Goal: Information Seeking & Learning: Learn about a topic

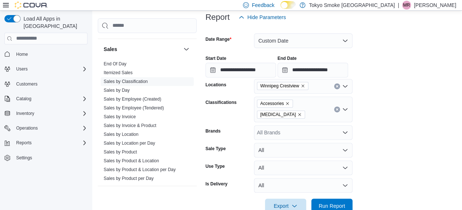
scroll to position [0, 78]
drag, startPoint x: 149, startPoint y: 164, endPoint x: 200, endPoint y: 174, distance: 52.5
click at [149, 167] on link "Sales by Product & Location per Day" at bounding box center [140, 169] width 72 height 5
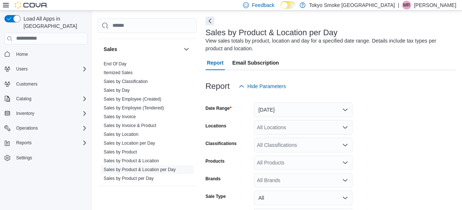
scroll to position [25, 0]
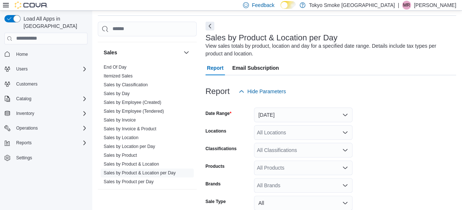
click at [290, 130] on div "All Locations" at bounding box center [303, 132] width 99 height 15
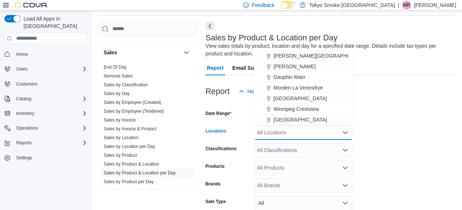
scroll to position [37, 0]
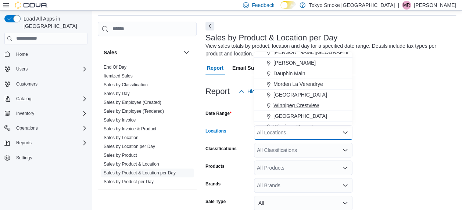
click at [310, 103] on span "Winnipeg Crestview" at bounding box center [297, 105] width 46 height 7
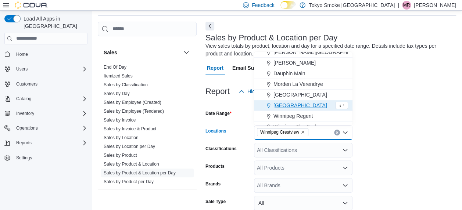
click at [388, 120] on form "Date Range [DATE] Locations [GEOGRAPHIC_DATA] [GEOGRAPHIC_DATA] Combo box. Sele…" at bounding box center [331, 183] width 251 height 168
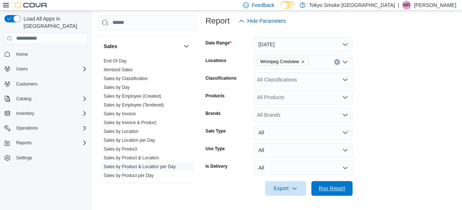
drag, startPoint x: 338, startPoint y: 185, endPoint x: 383, endPoint y: 114, distance: 83.3
click at [338, 185] on span "Run Report" at bounding box center [332, 188] width 26 height 7
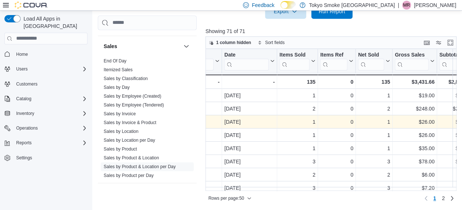
scroll to position [0, 425]
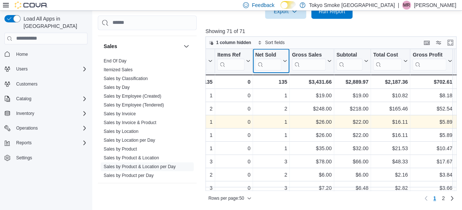
click at [284, 60] on icon at bounding box center [284, 61] width 6 height 4
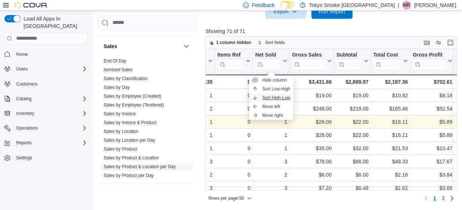
click at [282, 95] on span "Sort High-Low" at bounding box center [277, 98] width 28 height 6
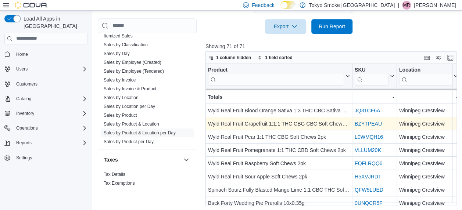
scroll to position [37, 0]
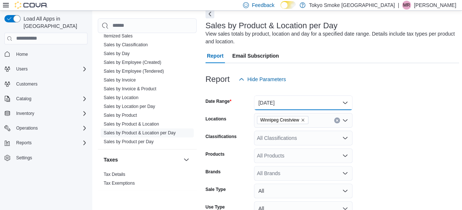
click at [299, 100] on button "[DATE]" at bounding box center [303, 103] width 99 height 15
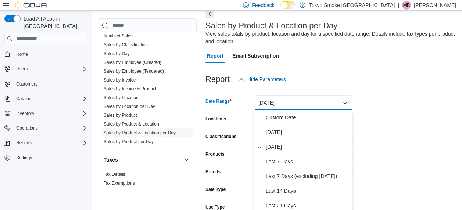
scroll to position [47, 0]
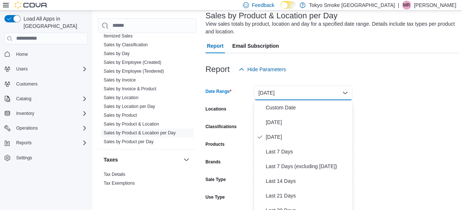
click at [314, 61] on div at bounding box center [333, 57] width 254 height 9
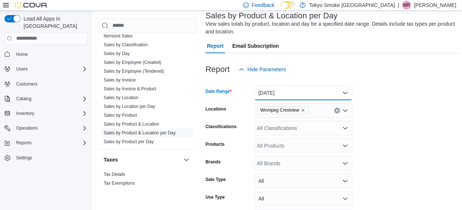
click at [299, 91] on button "[DATE]" at bounding box center [303, 93] width 99 height 15
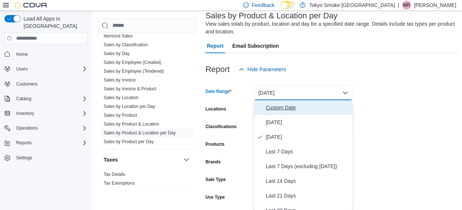
click at [287, 106] on span "Custom Date" at bounding box center [308, 107] width 84 height 9
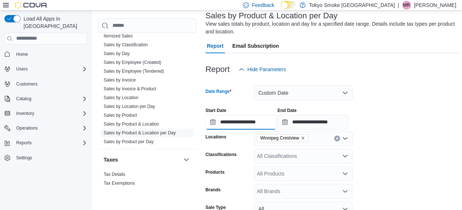
click at [238, 122] on input "**********" at bounding box center [241, 122] width 71 height 15
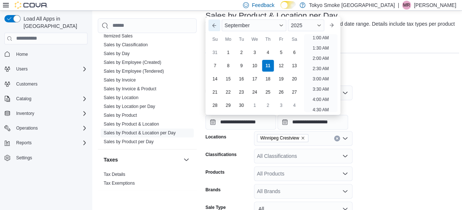
click at [217, 27] on button "Previous Month" at bounding box center [215, 25] width 12 height 12
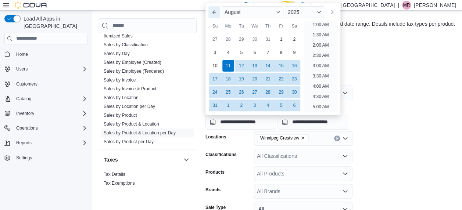
click at [217, 27] on div "Su" at bounding box center [215, 26] width 12 height 12
click at [210, 8] on button "Previous Month" at bounding box center [215, 12] width 12 height 12
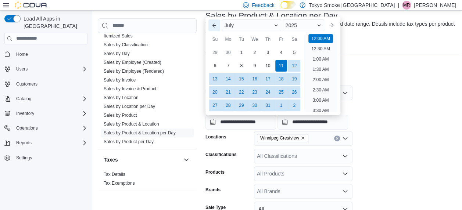
type input "**********"
click at [280, 67] on div "11" at bounding box center [281, 65] width 13 height 13
click at [376, 128] on div "**********" at bounding box center [333, 116] width 254 height 28
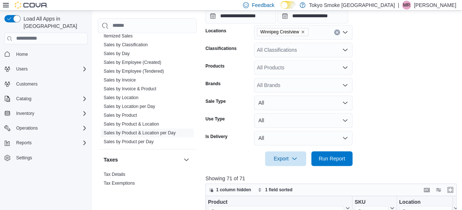
scroll to position [157, 0]
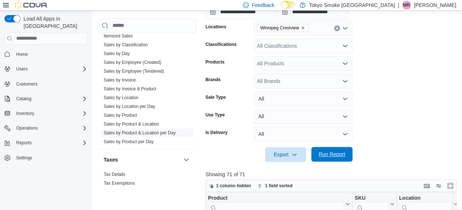
click at [334, 159] on span "Run Report" at bounding box center [332, 154] width 32 height 15
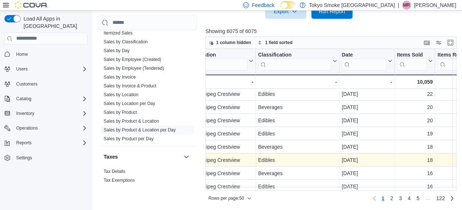
scroll to position [1, 308]
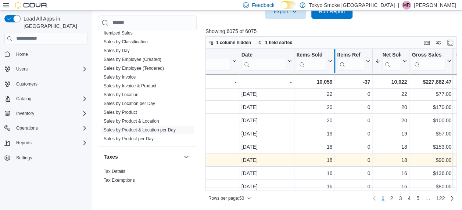
click at [332, 60] on div at bounding box center [335, 61] width 6 height 24
click at [329, 60] on icon at bounding box center [330, 61] width 6 height 4
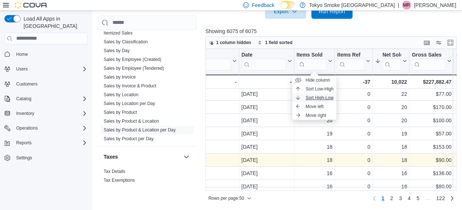
click at [317, 99] on span "Sort High-Low" at bounding box center [320, 98] width 28 height 6
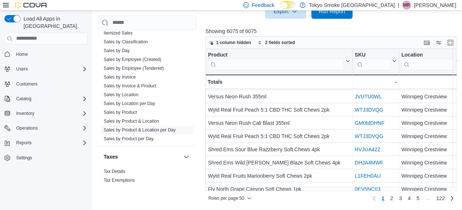
scroll to position [0, 0]
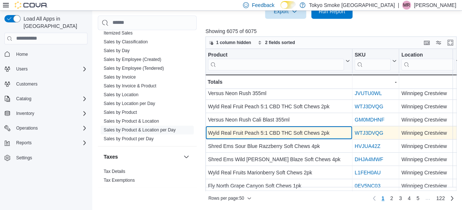
scroll to position [56, 0]
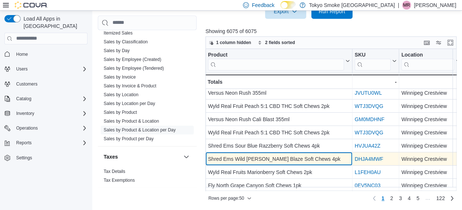
click at [285, 163] on div "Shred Ems Wild [PERSON_NAME] Blaze Soft Chews 4pk - Product, column 1, row 10" at bounding box center [279, 159] width 147 height 13
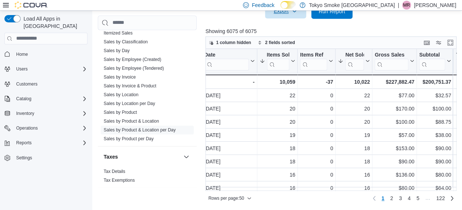
scroll to position [264, 0]
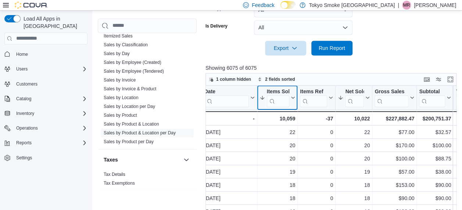
click at [291, 98] on icon at bounding box center [293, 98] width 6 height 4
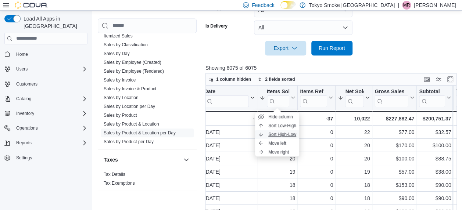
click at [288, 135] on span "Sort High-Low" at bounding box center [283, 135] width 28 height 6
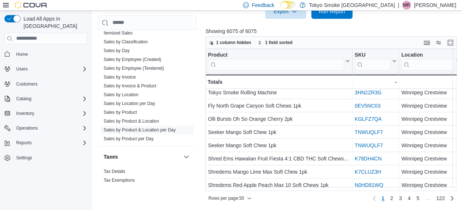
scroll to position [258, 0]
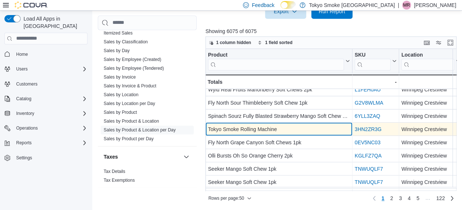
click at [316, 129] on div "Tokyo Smoke Rolling Machine" at bounding box center [279, 129] width 142 height 9
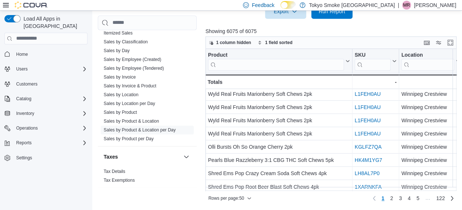
scroll to position [563, 0]
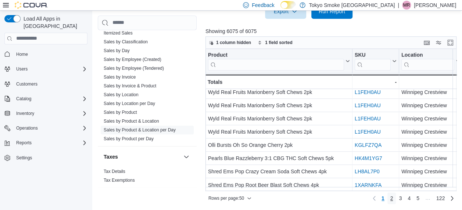
click at [397, 199] on link "2" at bounding box center [392, 199] width 9 height 12
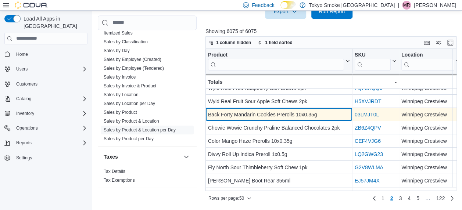
click at [276, 110] on div "Back Forty Mandarin Cookies Prerolls 10x0.35g" at bounding box center [279, 114] width 142 height 9
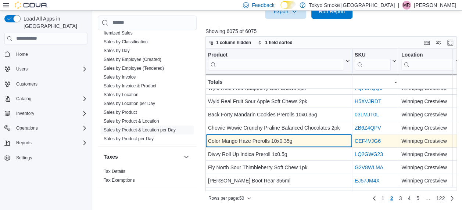
click at [284, 143] on div "Color Mango Haze Prerolls 10x0.35g" at bounding box center [279, 141] width 142 height 9
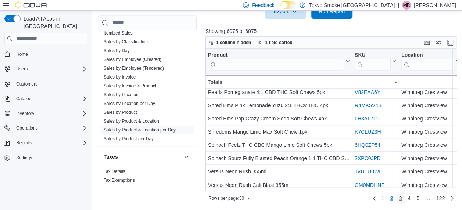
click at [401, 199] on link "3" at bounding box center [400, 199] width 9 height 12
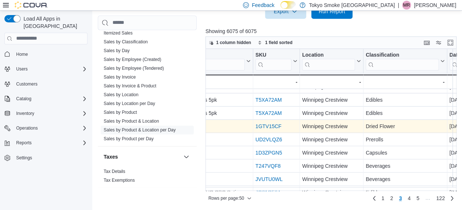
scroll to position [393, 192]
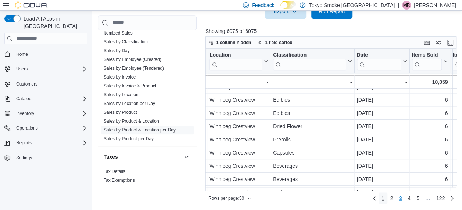
click at [384, 197] on link "1" at bounding box center [383, 199] width 9 height 12
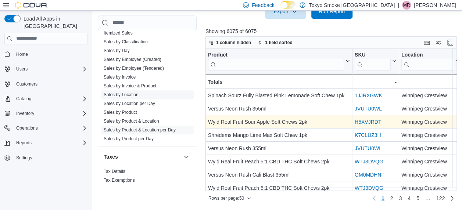
scroll to position [599, 0]
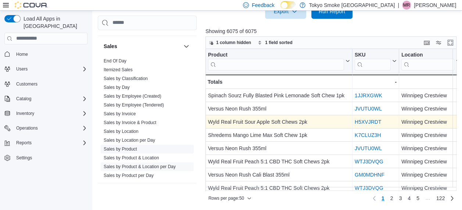
click at [130, 146] on link "Sales by Product" at bounding box center [120, 148] width 33 height 5
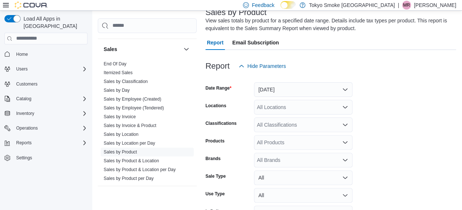
scroll to position [61, 0]
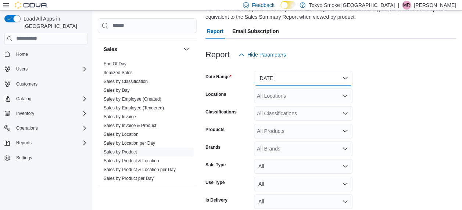
click at [270, 72] on button "[DATE]" at bounding box center [303, 78] width 99 height 15
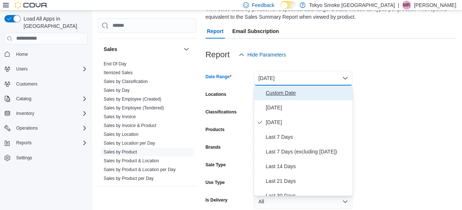
click at [263, 95] on button "Custom Date" at bounding box center [303, 93] width 99 height 15
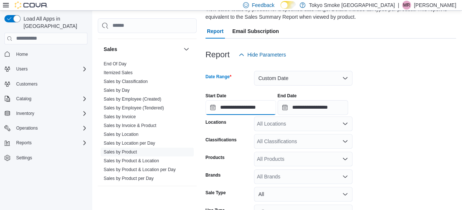
click at [227, 107] on input "**********" at bounding box center [241, 107] width 71 height 15
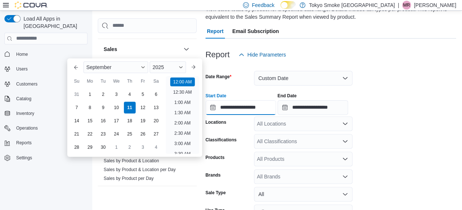
scroll to position [23, 0]
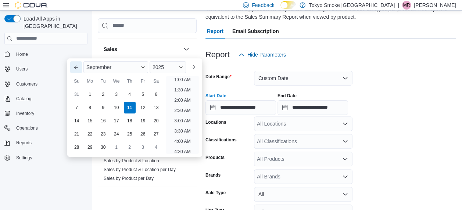
click at [79, 67] on button "Previous Month" at bounding box center [76, 67] width 12 height 12
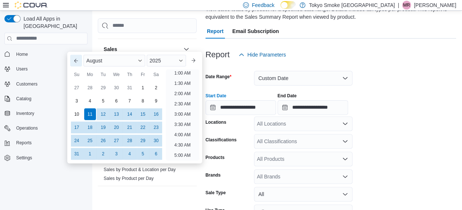
click at [79, 67] on div "Previous Month Next month [DATE] [DATE] Su Mo Tu We Th Fr Sa 27 28 29 30 31 1 2…" at bounding box center [134, 108] width 129 height 106
click at [72, 54] on div "Previous Month Next month [DATE] [DATE] Su Mo Tu We Th Fr Sa 27 28 29 30 31 1 2…" at bounding box center [134, 108] width 135 height 112
click at [74, 59] on button "Previous Month" at bounding box center [76, 61] width 12 height 12
type input "**********"
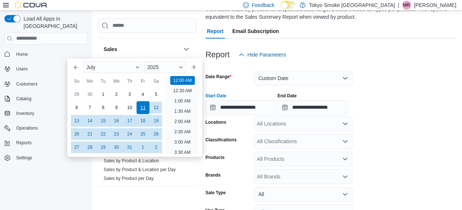
click at [141, 108] on div "11" at bounding box center [142, 107] width 13 height 13
click at [386, 94] on div "**********" at bounding box center [331, 101] width 251 height 28
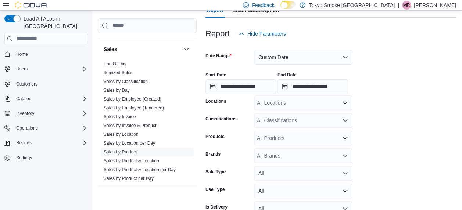
scroll to position [98, 0]
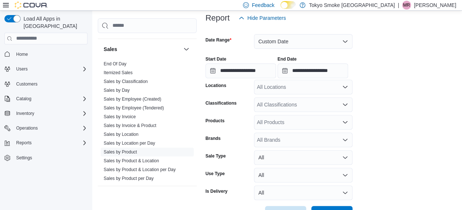
click at [274, 91] on div "All Locations" at bounding box center [303, 87] width 99 height 15
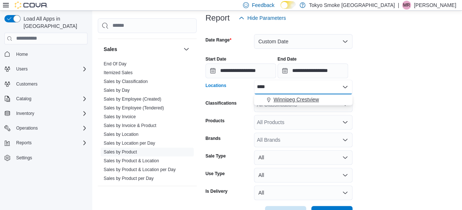
type input "****"
click at [296, 103] on button "Winnipeg Crestview" at bounding box center [303, 100] width 99 height 11
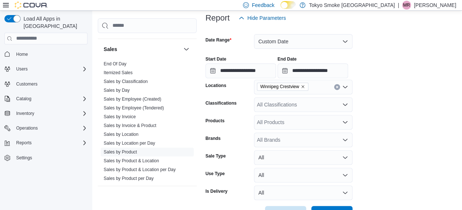
click at [361, 114] on form "**********" at bounding box center [331, 123] width 251 height 196
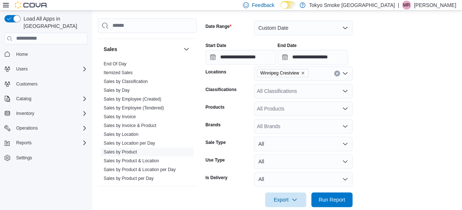
scroll to position [123, 0]
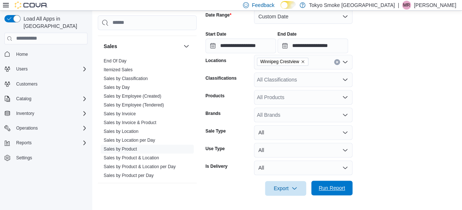
click at [351, 193] on button "Run Report" at bounding box center [332, 188] width 41 height 15
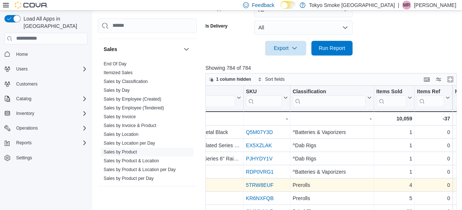
scroll to position [0, 166]
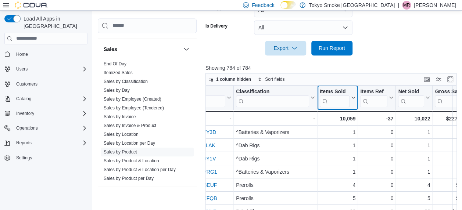
click at [355, 96] on icon at bounding box center [353, 98] width 6 height 4
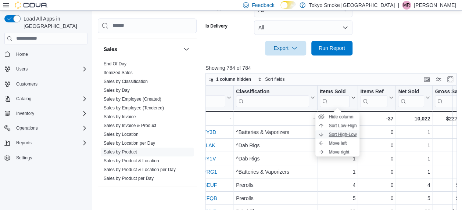
click at [347, 134] on span "Sort High-Low" at bounding box center [343, 135] width 28 height 6
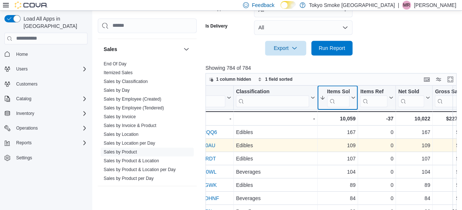
scroll to position [0, 0]
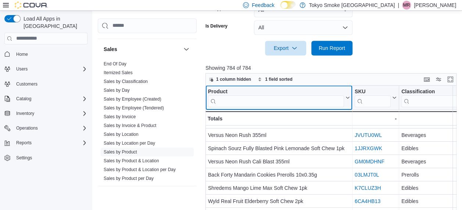
click at [314, 101] on input "search" at bounding box center [276, 101] width 136 height 12
type input "*******"
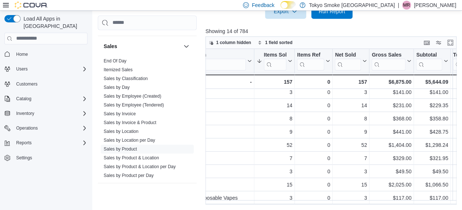
scroll to position [73, 228]
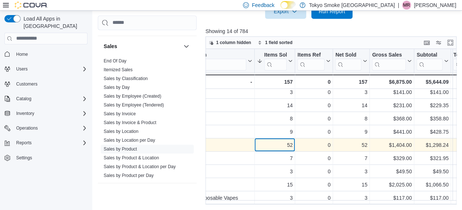
click at [272, 143] on div "YKFZQNQA - SKU URL, column 2, row 10 Prerolls - Classification, column 3, row 1…" at bounding box center [385, 145] width 816 height 13
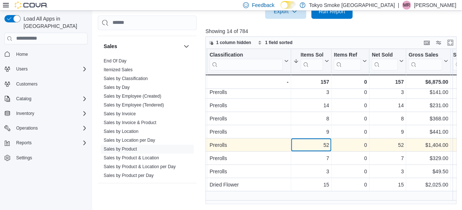
scroll to position [0, 192]
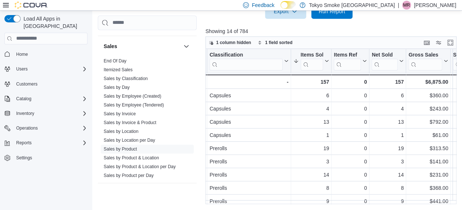
click at [255, 64] on input "search" at bounding box center [246, 64] width 73 height 12
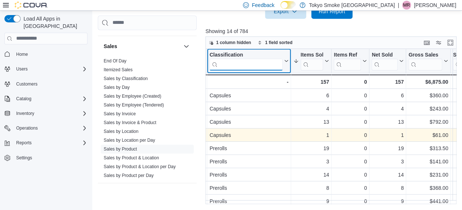
scroll to position [190, 0]
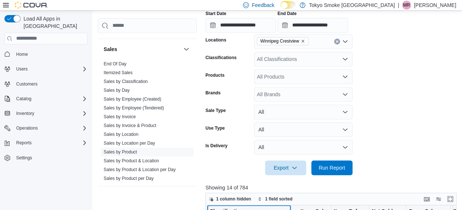
scroll to position [152, 0]
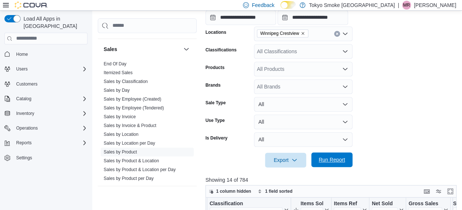
click at [333, 155] on span "Run Report" at bounding box center [332, 160] width 32 height 15
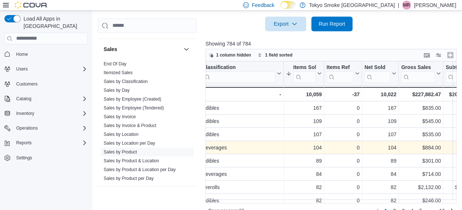
scroll to position [0, 200]
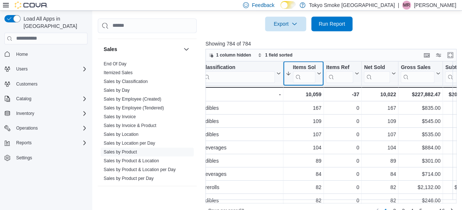
click at [320, 74] on icon at bounding box center [319, 73] width 6 height 4
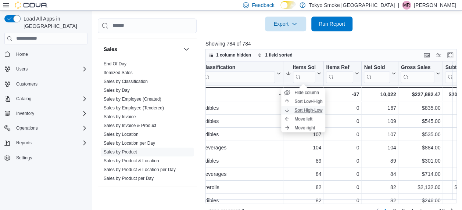
click at [317, 109] on span "Sort High-Low" at bounding box center [309, 110] width 28 height 6
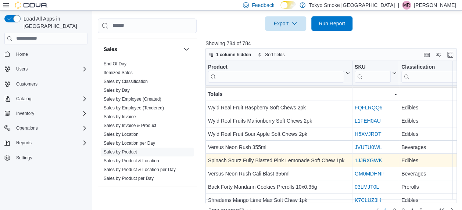
scroll to position [33, 0]
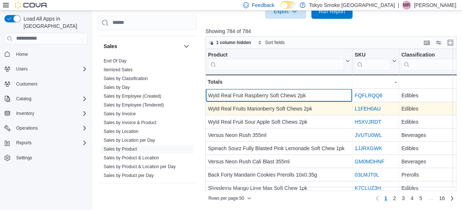
drag, startPoint x: 306, startPoint y: 93, endPoint x: 309, endPoint y: 108, distance: 15.4
click at [306, 93] on div "Wyld Real Fruit Raspberry Soft Chews 2pk" at bounding box center [279, 95] width 142 height 9
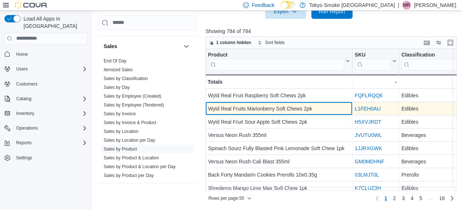
click at [309, 108] on div "Wyld Real Fruits Marionberry Soft Chews 2pk" at bounding box center [279, 108] width 142 height 9
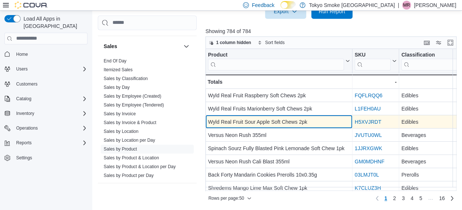
click at [311, 116] on div "Wyld Real Fruit Sour Apple Soft Chews 2pk - Product, column 1, row 3" at bounding box center [279, 122] width 147 height 13
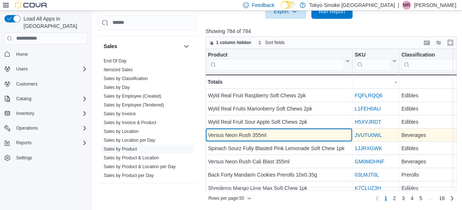
click at [311, 134] on div "Versus Neon Rush 355ml" at bounding box center [279, 135] width 142 height 9
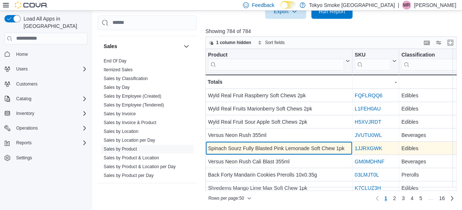
click at [312, 147] on div "Spinach Sourz Fully Blasted Pink Lemonade Soft Chew 1pk" at bounding box center [279, 148] width 142 height 9
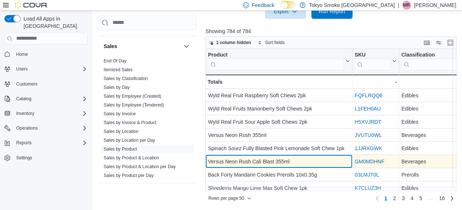
click at [313, 160] on div "Versus Neon Rush Cali Blast 355ml" at bounding box center [279, 161] width 142 height 9
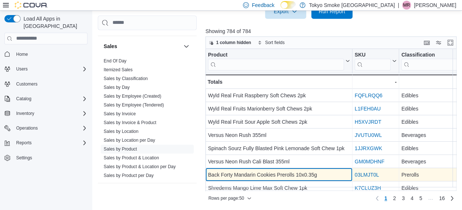
drag, startPoint x: 316, startPoint y: 175, endPoint x: 316, endPoint y: 168, distance: 7.0
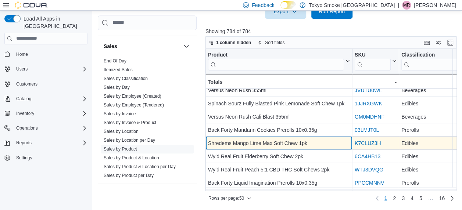
click at [313, 139] on div "Shredems Mango Lime Max Soft Chew 1pk" at bounding box center [279, 143] width 142 height 9
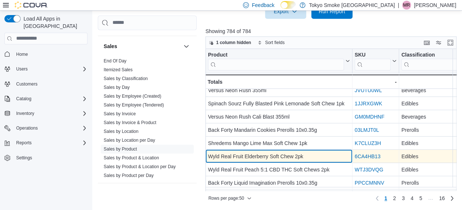
click at [313, 153] on div "Wyld Real Fruit Elderberry Soft Chew 2pk" at bounding box center [279, 156] width 142 height 9
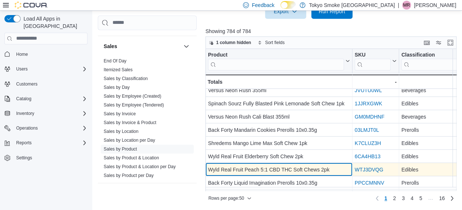
click at [318, 170] on div "Wyld Real Fruit Peach 5:1 CBD THC Soft Chews 2pk" at bounding box center [279, 170] width 142 height 9
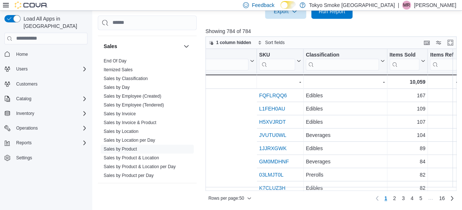
scroll to position [0, 194]
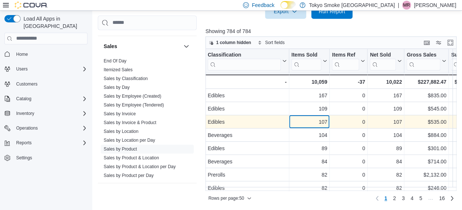
click at [312, 122] on div "107" at bounding box center [309, 122] width 36 height 9
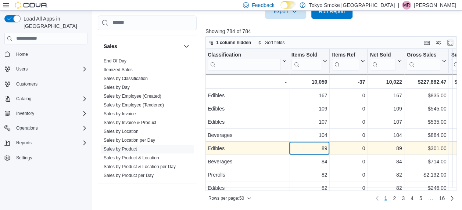
drag, startPoint x: 326, startPoint y: 148, endPoint x: 324, endPoint y: 141, distance: 6.7
click at [326, 148] on div "89" at bounding box center [309, 148] width 36 height 9
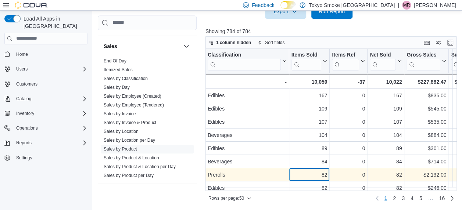
click at [323, 171] on div "82 - Items Sold, column 4, row 7" at bounding box center [309, 175] width 41 height 13
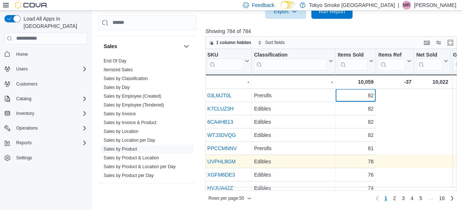
scroll to position [79, 0]
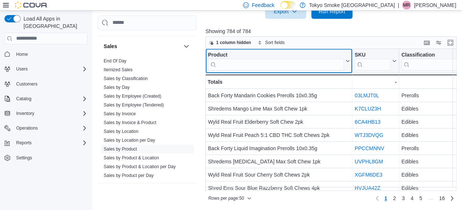
click at [270, 65] on input "search" at bounding box center [276, 64] width 136 height 12
type input "****"
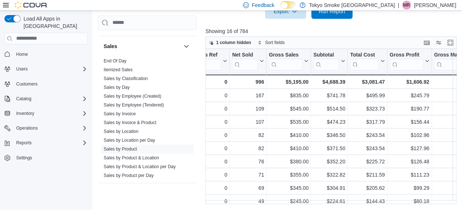
scroll to position [0, 0]
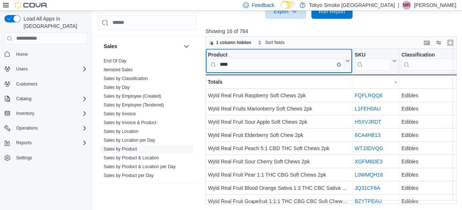
click at [338, 63] on button "Clear input" at bounding box center [339, 64] width 4 height 4
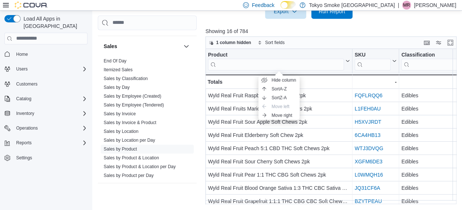
click at [400, 21] on div at bounding box center [333, 23] width 254 height 9
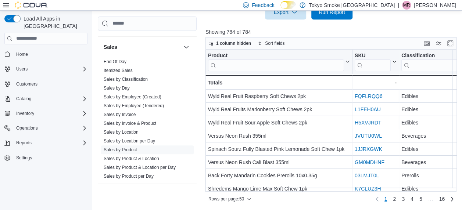
click at [435, 48] on div "**********" at bounding box center [333, 2] width 254 height 405
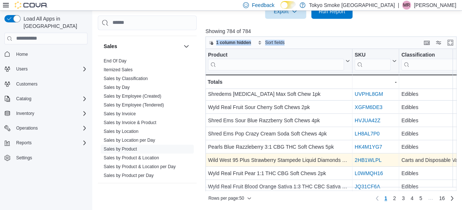
scroll to position [110, 0]
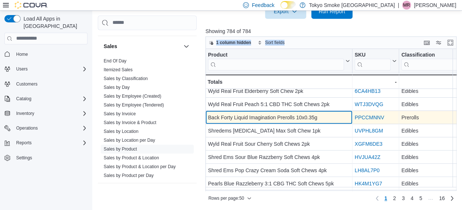
click at [298, 120] on div "Back Forty Liquid Imagination Prerolls 10x0.35g" at bounding box center [279, 117] width 142 height 9
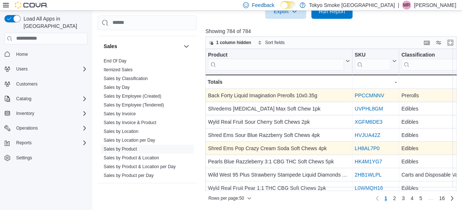
scroll to position [142, 0]
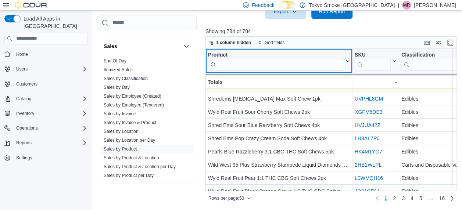
click at [258, 67] on input "search" at bounding box center [276, 64] width 136 height 12
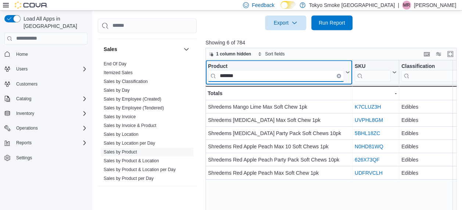
scroll to position [0, 0]
type input "*****"
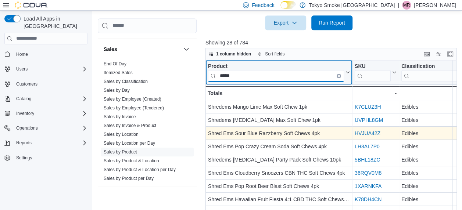
scroll to position [0, 65]
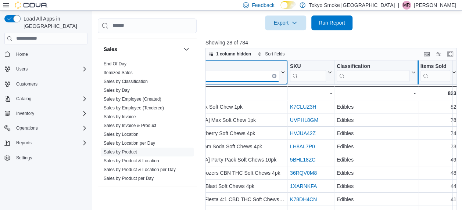
click at [415, 69] on div at bounding box center [418, 72] width 6 height 24
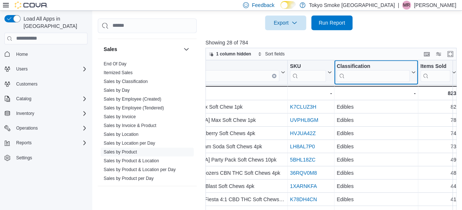
click at [412, 72] on icon at bounding box center [413, 72] width 6 height 4
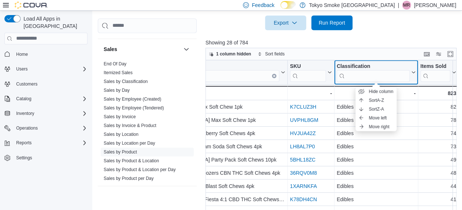
click at [392, 61] on div "Classification Click to view column header actions" at bounding box center [377, 72] width 84 height 25
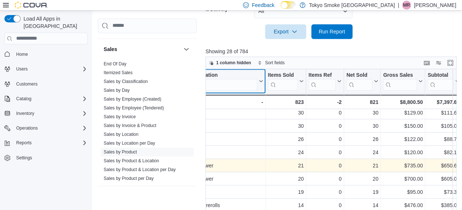
scroll to position [135, 220]
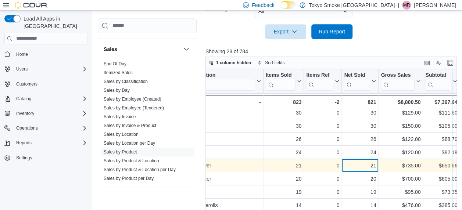
click at [362, 167] on div "21" at bounding box center [360, 166] width 32 height 9
click at [409, 167] on div "$735.00" at bounding box center [401, 166] width 40 height 9
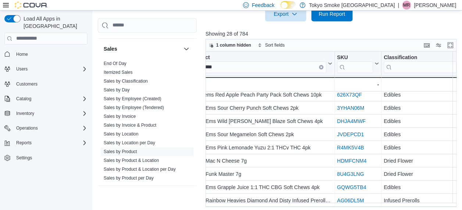
scroll to position [123, 0]
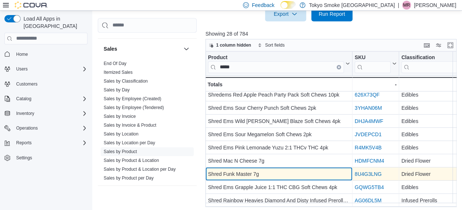
click at [311, 170] on div "Shred Funk Master 7g" at bounding box center [279, 174] width 142 height 9
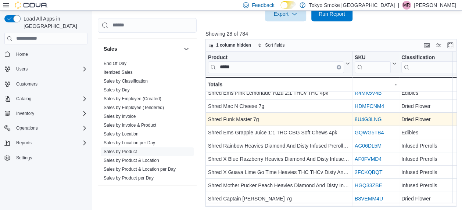
scroll to position [185, 0]
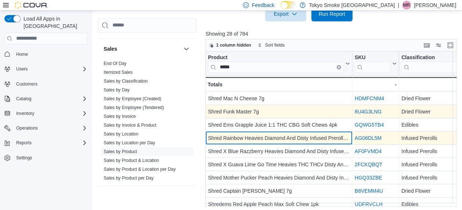
click at [324, 132] on div "Shred Rainbow Heavies Diamond And Disty Infused Prerolls 3x0.5g - Product, colu…" at bounding box center [279, 138] width 147 height 13
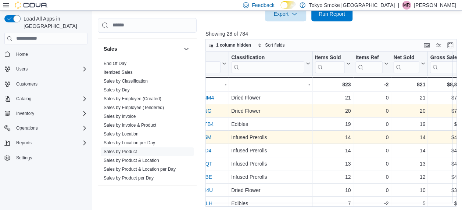
scroll to position [186, 237]
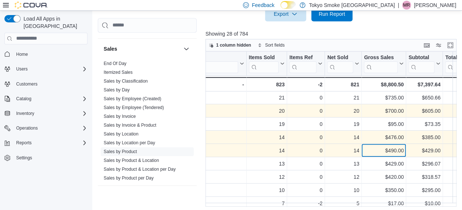
click at [377, 144] on div "$490.00 - Gross Sales, column 7, row 19" at bounding box center [384, 150] width 45 height 13
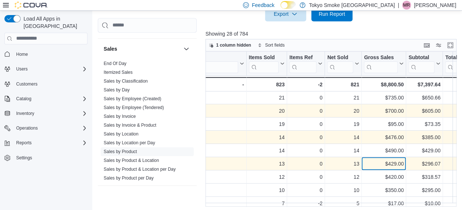
click at [386, 165] on div "$429.00" at bounding box center [384, 164] width 40 height 9
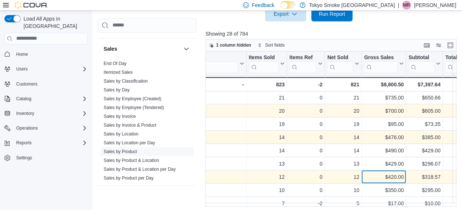
click at [395, 175] on div "$420.00" at bounding box center [384, 177] width 40 height 9
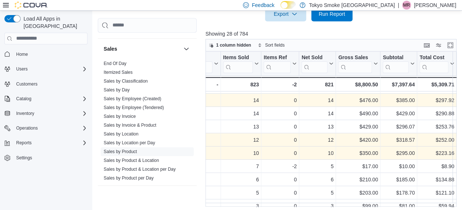
scroll to position [223, 272]
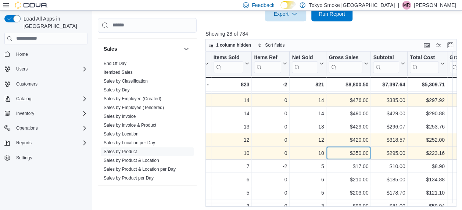
click at [354, 153] on div "$350.00" at bounding box center [349, 153] width 40 height 9
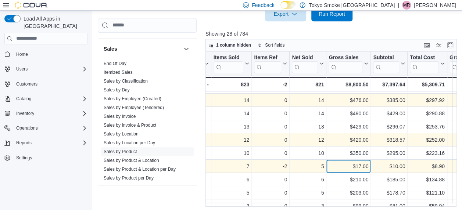
click at [354, 167] on div "$17.00" at bounding box center [349, 166] width 40 height 9
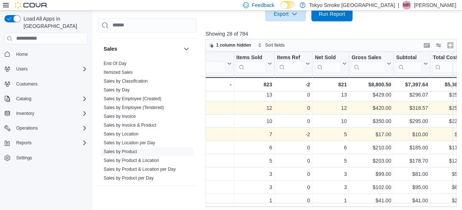
scroll to position [258, 249]
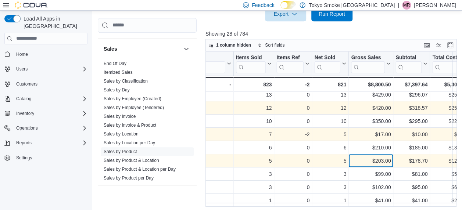
click at [362, 158] on div "$203.00" at bounding box center [371, 161] width 40 height 9
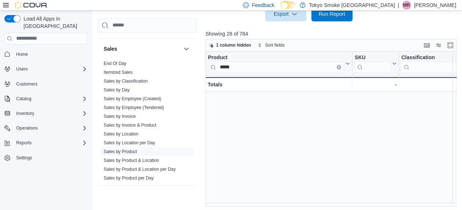
scroll to position [0, 0]
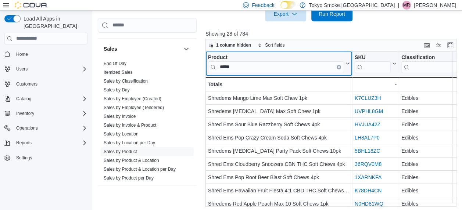
drag, startPoint x: 338, startPoint y: 66, endPoint x: 319, endPoint y: 64, distance: 19.6
click at [338, 66] on icon "Clear input" at bounding box center [339, 67] width 2 height 2
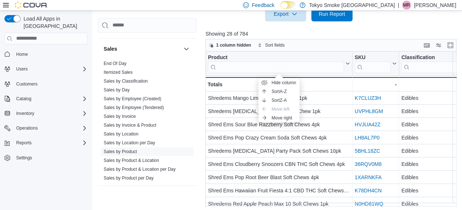
click at [319, 64] on input "search" at bounding box center [276, 67] width 136 height 12
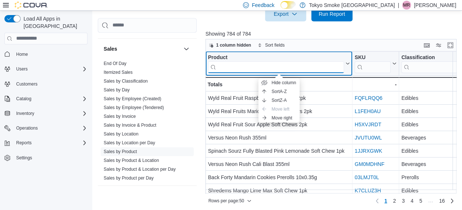
click at [319, 64] on input "search" at bounding box center [276, 67] width 136 height 12
type input "**********"
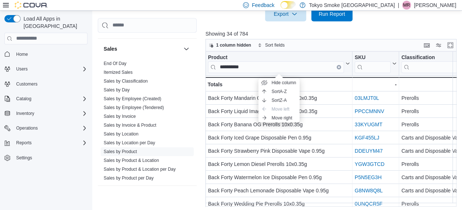
click at [368, 30] on p "Showing 34 of 784" at bounding box center [333, 33] width 254 height 7
click at [352, 29] on div at bounding box center [333, 25] width 254 height 9
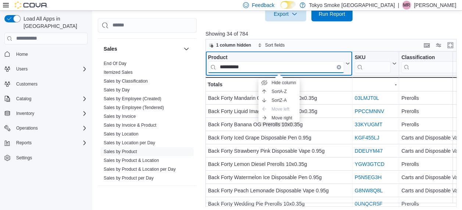
click at [311, 67] on input "**********" at bounding box center [276, 67] width 136 height 12
click at [315, 69] on input "**********" at bounding box center [276, 67] width 136 height 12
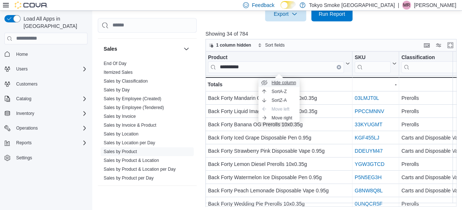
click at [290, 81] on span "Hide column" at bounding box center [284, 83] width 25 height 6
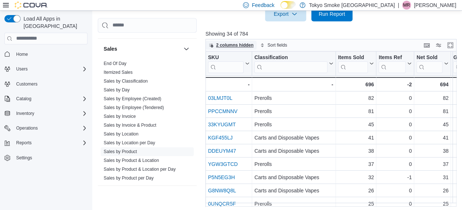
click at [240, 45] on span "2 columns hidden" at bounding box center [235, 45] width 38 height 6
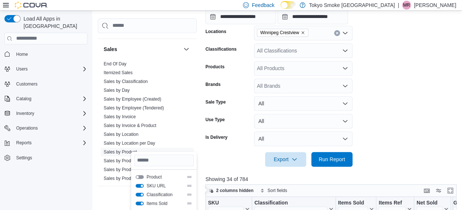
scroll to position [301, 0]
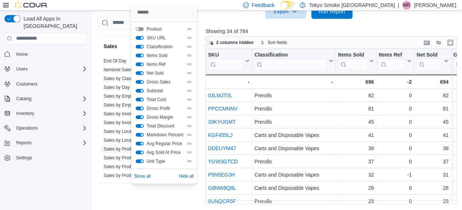
click at [141, 28] on button "Product" at bounding box center [140, 29] width 8 height 4
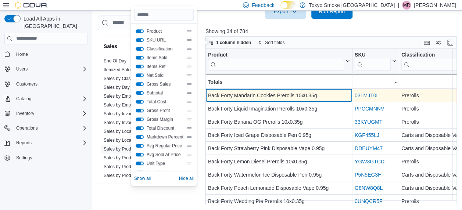
click at [282, 92] on div "Back Forty Mandarin Cookies Prerolls 10x0.35g" at bounding box center [279, 95] width 142 height 9
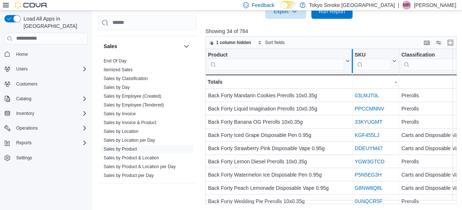
drag, startPoint x: 363, startPoint y: 26, endPoint x: 355, endPoint y: 53, distance: 27.7
click at [363, 26] on div at bounding box center [333, 23] width 254 height 9
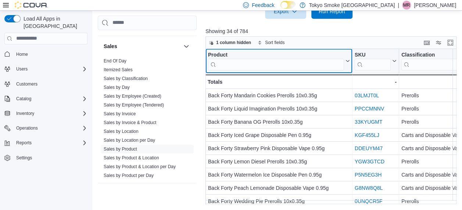
click at [285, 63] on input "search" at bounding box center [276, 64] width 136 height 12
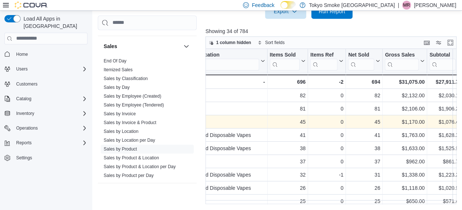
scroll to position [0, 226]
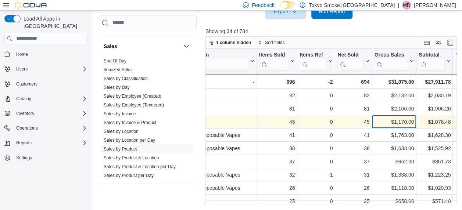
click at [386, 123] on div "Product Click to view column header actions SKU Click to view column header act…" at bounding box center [333, 127] width 254 height 156
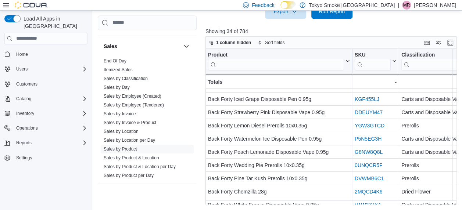
scroll to position [0, 0]
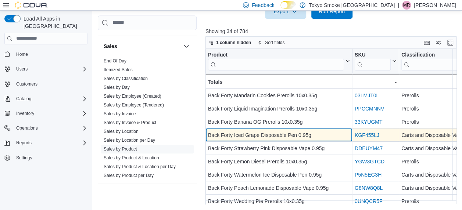
click at [333, 129] on div "Back Forty Iced Grape Disposable Pen 0.95g - Product, column 1, row 4" at bounding box center [279, 135] width 147 height 13
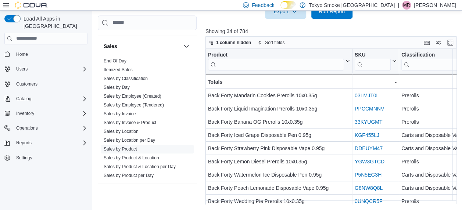
click at [366, 31] on p "Showing 34 of 784" at bounding box center [333, 31] width 254 height 7
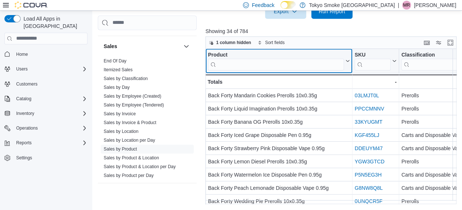
click at [301, 70] on div "Product Click to view column header actions" at bounding box center [279, 61] width 147 height 25
click at [299, 61] on input "search" at bounding box center [276, 64] width 136 height 12
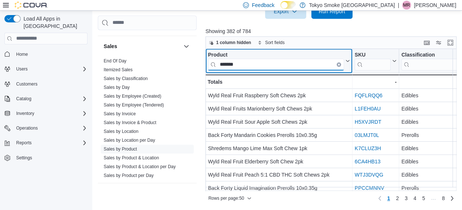
type input "*******"
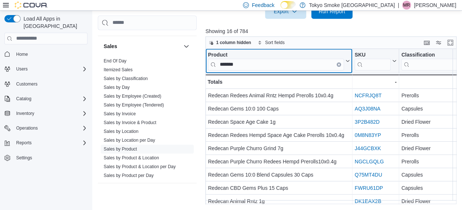
click at [337, 64] on button "Clear input" at bounding box center [339, 64] width 4 height 4
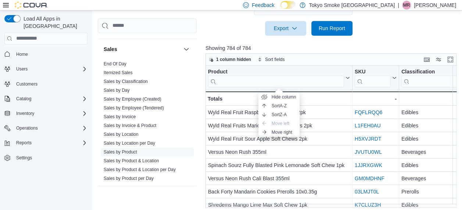
scroll to position [301, 0]
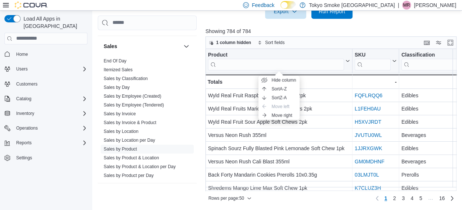
click at [382, 24] on div at bounding box center [333, 23] width 254 height 9
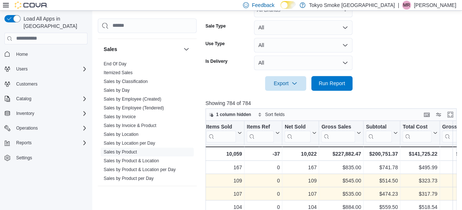
scroll to position [0, 279]
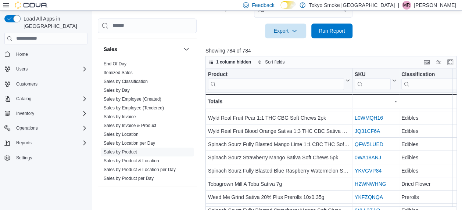
scroll to position [164, 0]
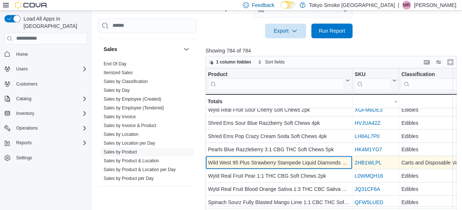
click at [326, 159] on div "Wild West 95 Plus Strawberry Stampede Liquid Diamonds 510 Thread Cartridge 1g" at bounding box center [279, 163] width 142 height 9
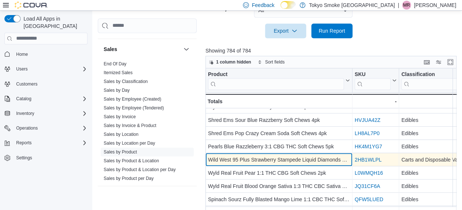
scroll to position [167, 0]
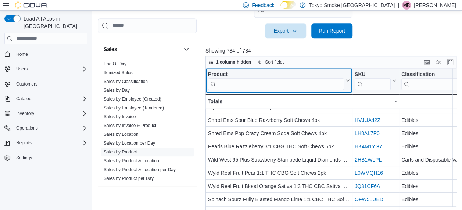
click at [271, 75] on div "Product" at bounding box center [276, 74] width 136 height 7
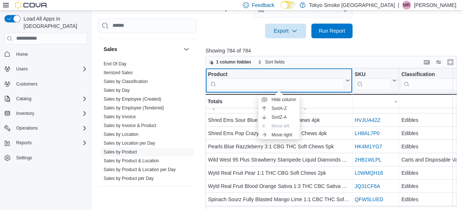
click at [243, 89] on div "Product Click to view column header actions" at bounding box center [279, 80] width 147 height 25
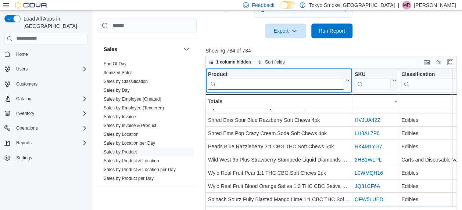
click at [239, 82] on input "search" at bounding box center [276, 84] width 136 height 12
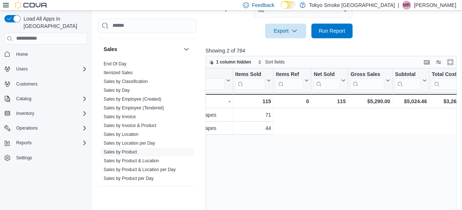
scroll to position [0, 0]
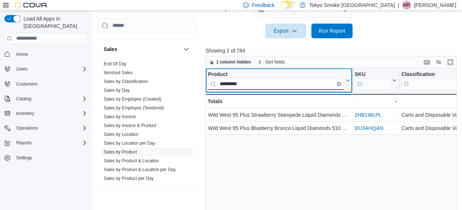
click at [341, 82] on input "*********" at bounding box center [276, 84] width 136 height 12
type input "*********"
click at [339, 83] on icon "Clear input" at bounding box center [338, 83] width 1 height 1
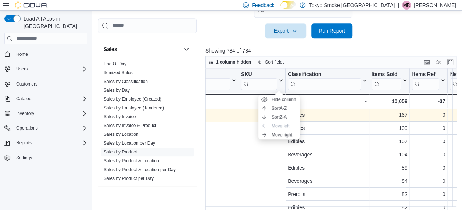
scroll to position [0, 309]
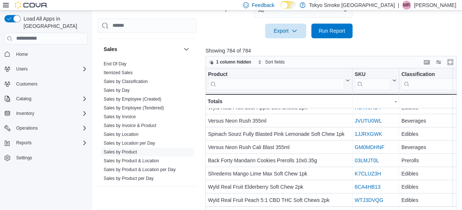
scroll to position [3, 188]
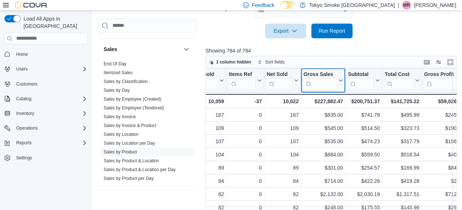
scroll to position [0, 298]
click at [339, 78] on icon at bounding box center [340, 80] width 6 height 4
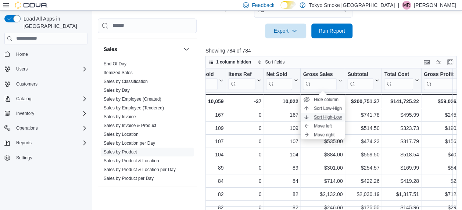
click at [336, 116] on span "Sort High-Low" at bounding box center [328, 117] width 28 height 6
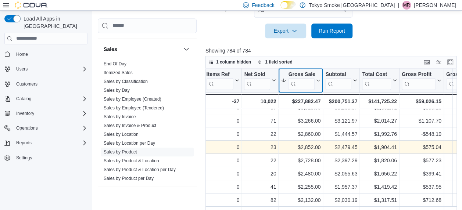
scroll to position [0, 320]
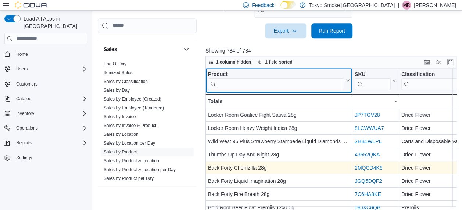
click at [271, 83] on input "search" at bounding box center [276, 84] width 136 height 12
type input "**********"
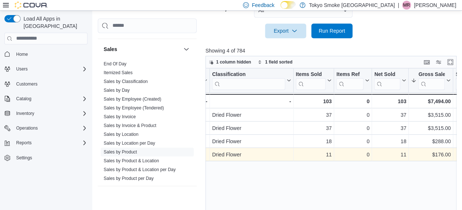
scroll to position [0, 194]
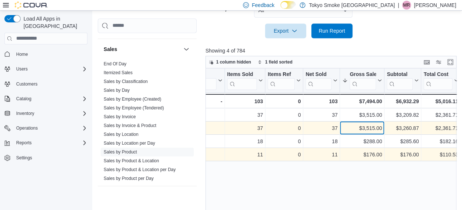
click at [377, 129] on div "37 - Items Sold, column 4, row 2 Dried Flower - Classification, column 3, row 2…" at bounding box center [385, 128] width 877 height 13
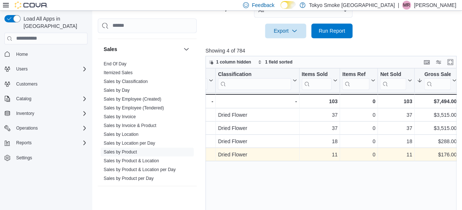
click at [320, 169] on div "**********" at bounding box center [333, 146] width 254 height 156
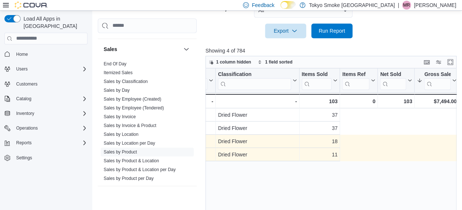
scroll to position [0, 0]
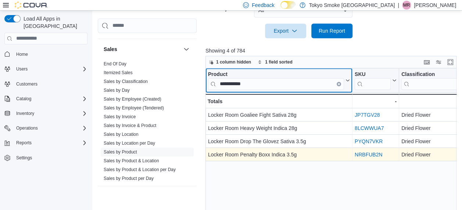
click at [335, 81] on input "**********" at bounding box center [276, 84] width 136 height 12
click at [316, 79] on input "**********" at bounding box center [276, 84] width 136 height 12
click at [338, 83] on icon "Clear input" at bounding box center [339, 84] width 2 height 2
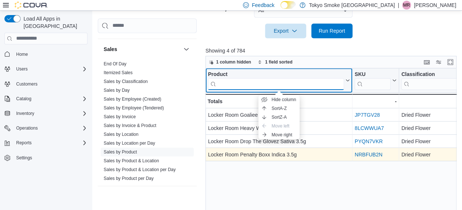
click at [330, 80] on input "search" at bounding box center [276, 84] width 136 height 12
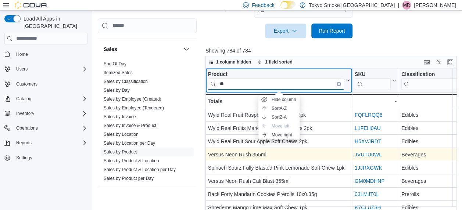
type input "*"
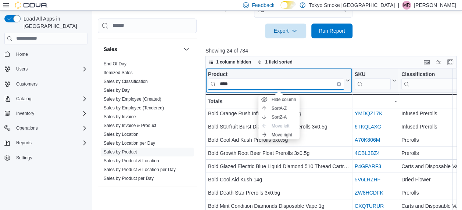
scroll to position [206, 0]
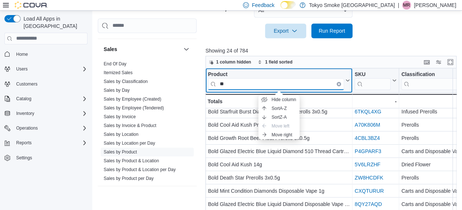
type input "*"
type input "**********"
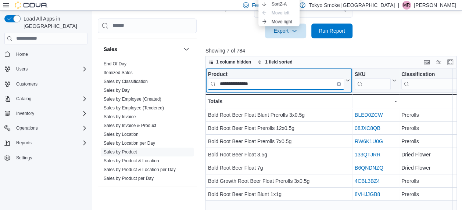
scroll to position [0, 0]
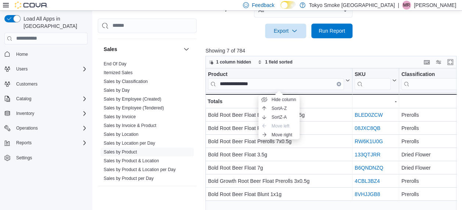
click at [375, 40] on div at bounding box center [333, 42] width 254 height 9
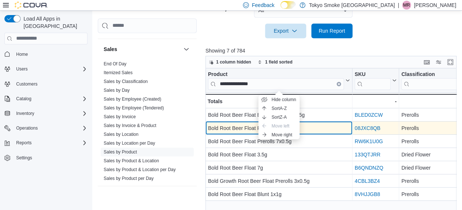
click at [333, 124] on div "Bold Root Beer Float Prerolls 12x0.5g" at bounding box center [279, 128] width 142 height 9
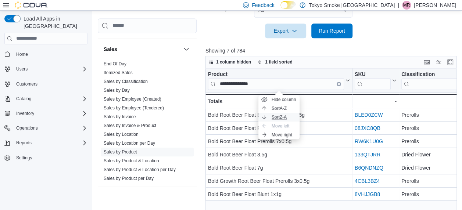
click at [287, 113] on button "Sort Z-A" at bounding box center [279, 117] width 41 height 9
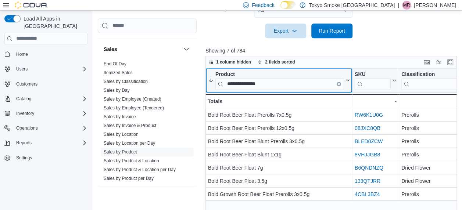
click at [210, 79] on icon at bounding box center [211, 81] width 6 height 6
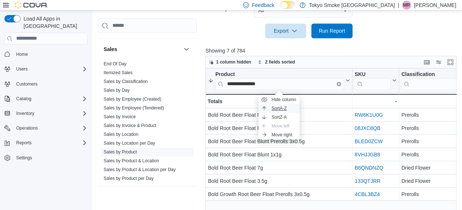
click at [270, 108] on button "Sort A-Z" at bounding box center [279, 108] width 41 height 9
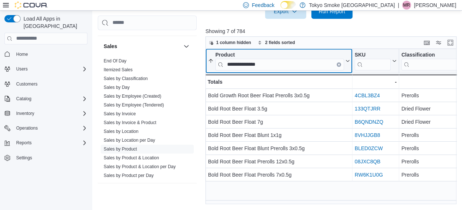
click at [339, 64] on icon "Clear input" at bounding box center [338, 64] width 1 height 1
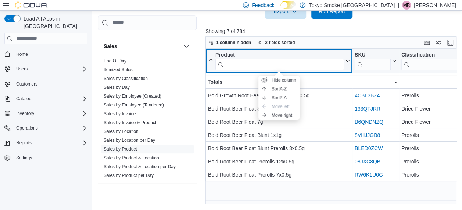
click at [337, 64] on input "search" at bounding box center [280, 64] width 129 height 12
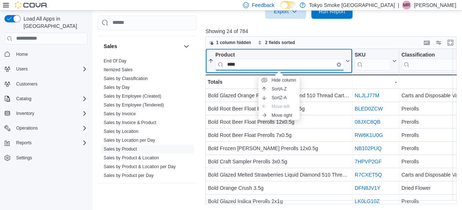
type input "****"
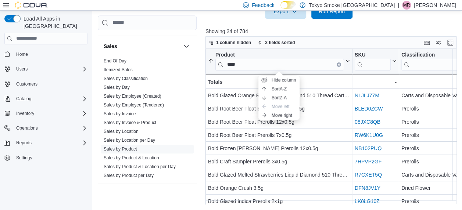
click at [385, 38] on div "1 column hidden 2 fields sorted" at bounding box center [331, 42] width 251 height 13
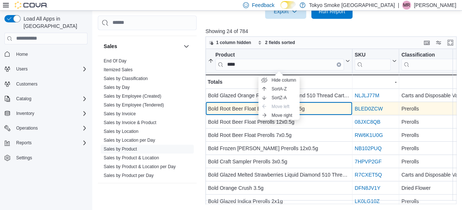
click at [324, 107] on div "Bold Root Beer Float Blunt Prerolls 3x0.5g" at bounding box center [279, 108] width 142 height 9
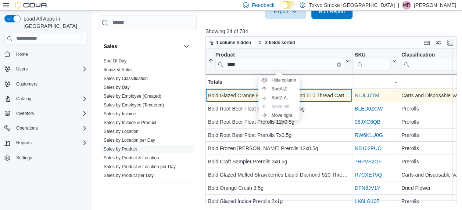
click at [323, 97] on div "Bold Glazed Orange Rush Liquid Diamond 510 Thread Cartridge 1g" at bounding box center [279, 95] width 142 height 9
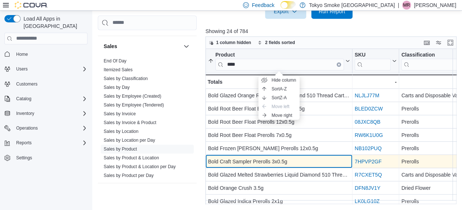
click at [301, 161] on div "Bold Craft Sampler Prerolls 3x0.5g" at bounding box center [279, 161] width 142 height 9
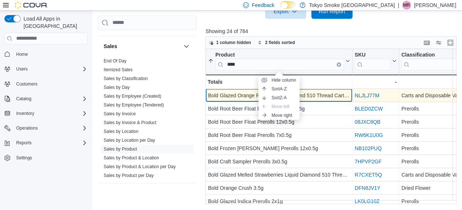
click at [326, 94] on div "Bold Glazed Orange Rush Liquid Diamond 510 Thread Cartridge 1g" at bounding box center [279, 95] width 142 height 9
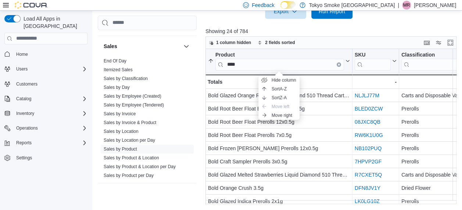
click at [403, 20] on div at bounding box center [333, 23] width 254 height 9
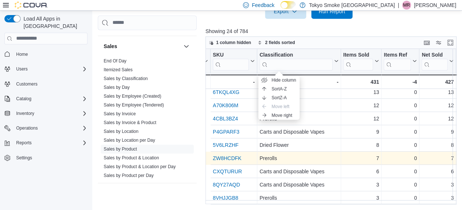
scroll to position [206, 222]
